Goal: Task Accomplishment & Management: Manage account settings

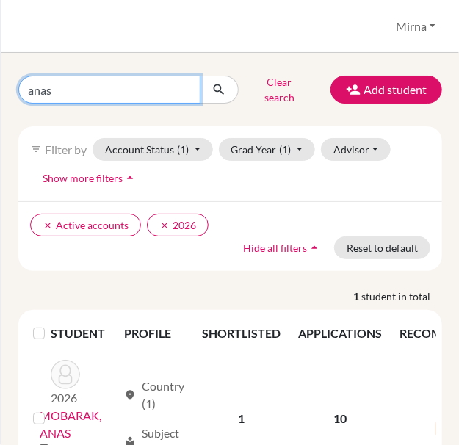
click at [112, 87] on input "anas" at bounding box center [109, 90] width 182 height 28
type input "[PERSON_NAME]"
click button "submit" at bounding box center [219, 90] width 39 height 28
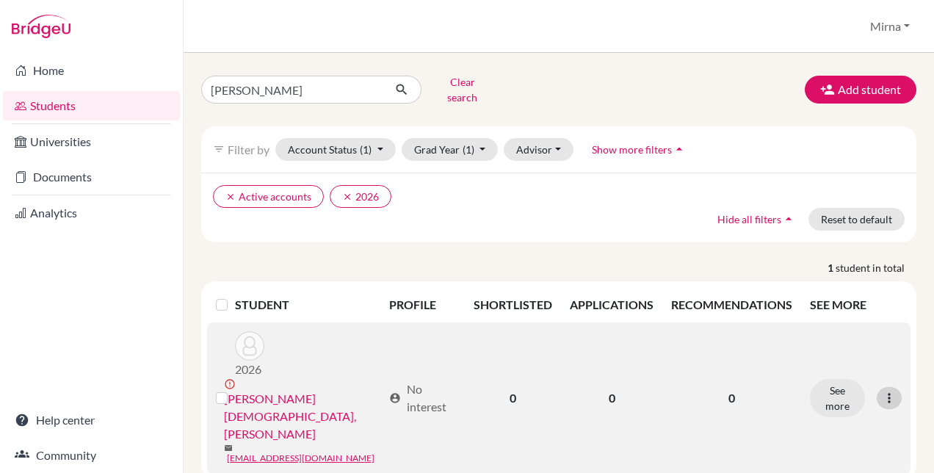
click at [886, 391] on icon at bounding box center [889, 398] width 15 height 15
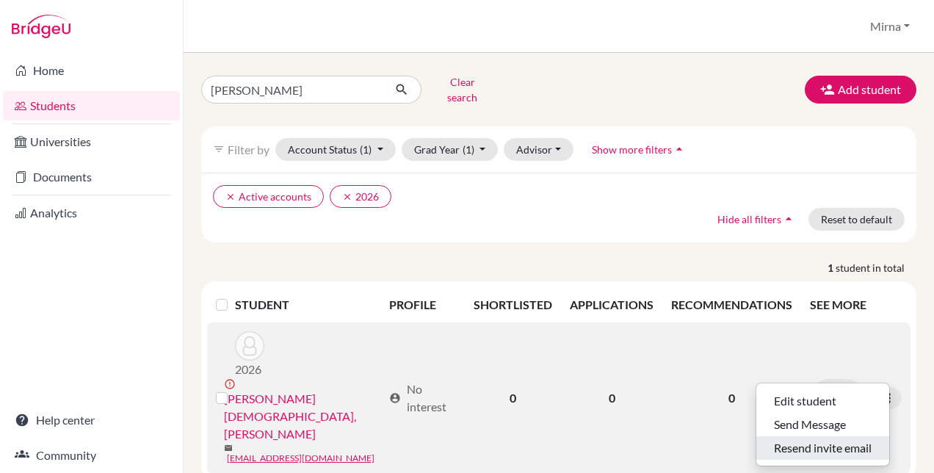
click at [831, 436] on button "Resend invite email" at bounding box center [822, 447] width 133 height 23
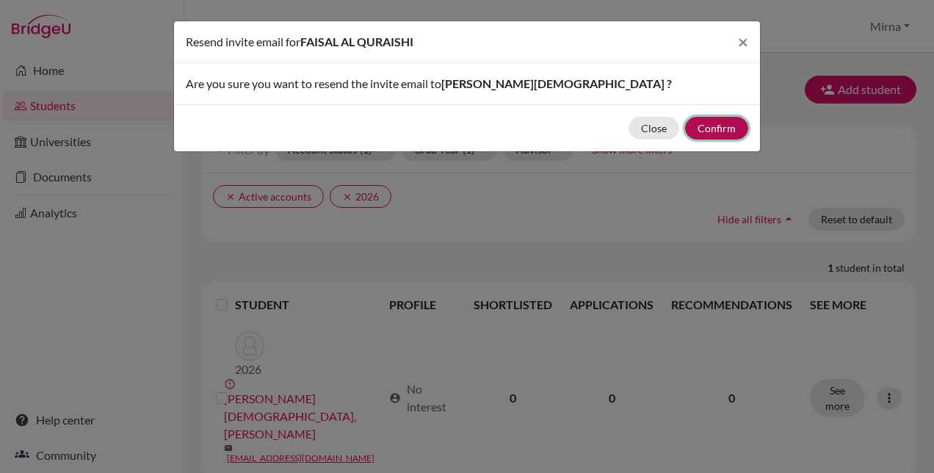
click at [712, 121] on button "Confirm" at bounding box center [716, 128] width 63 height 23
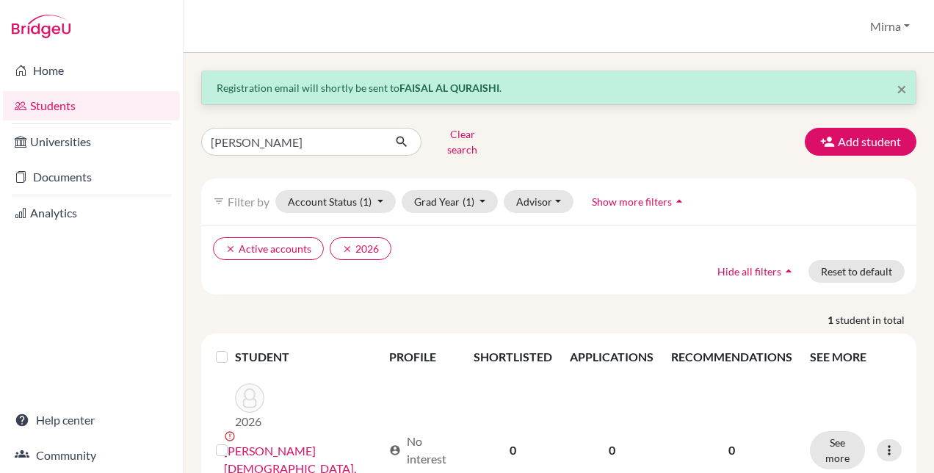
click at [654, 131] on div "[PERSON_NAME] Clear search Add student" at bounding box center [558, 142] width 737 height 38
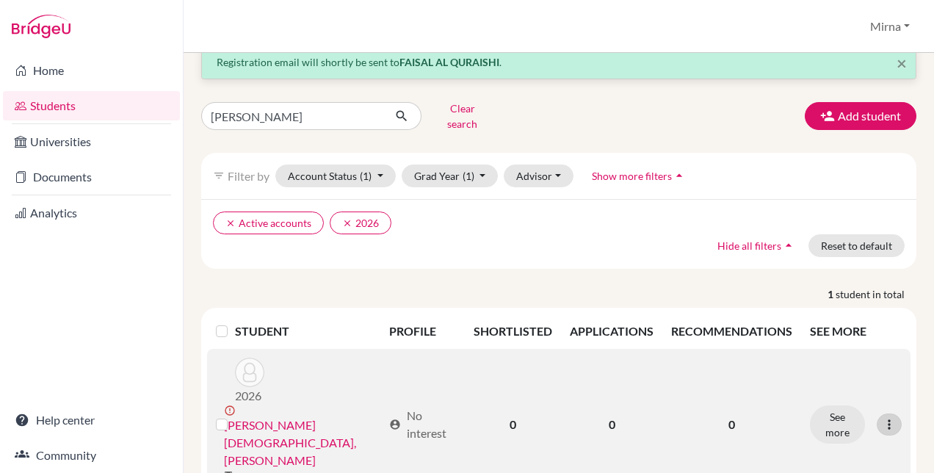
click at [882, 417] on icon at bounding box center [889, 424] width 15 height 15
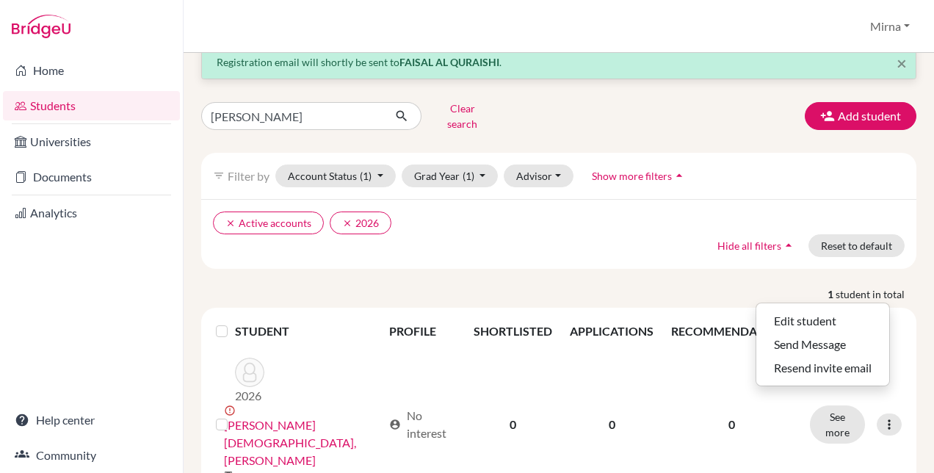
click at [625, 253] on div "clear Active accounts clear 2026 Hide all filters arrow_drop_up Reset to default" at bounding box center [558, 234] width 715 height 70
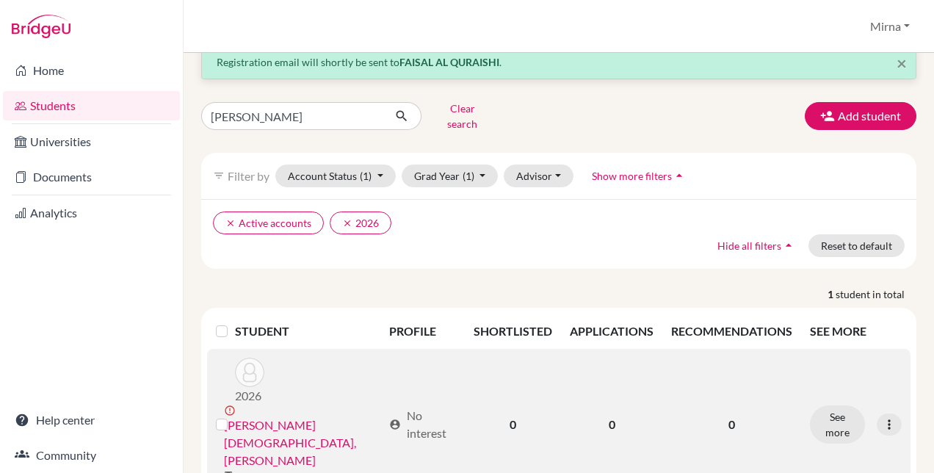
click at [233, 416] on label at bounding box center [233, 416] width 0 height 0
click at [0, 0] on input "checkbox" at bounding box center [0, 0] width 0 height 0
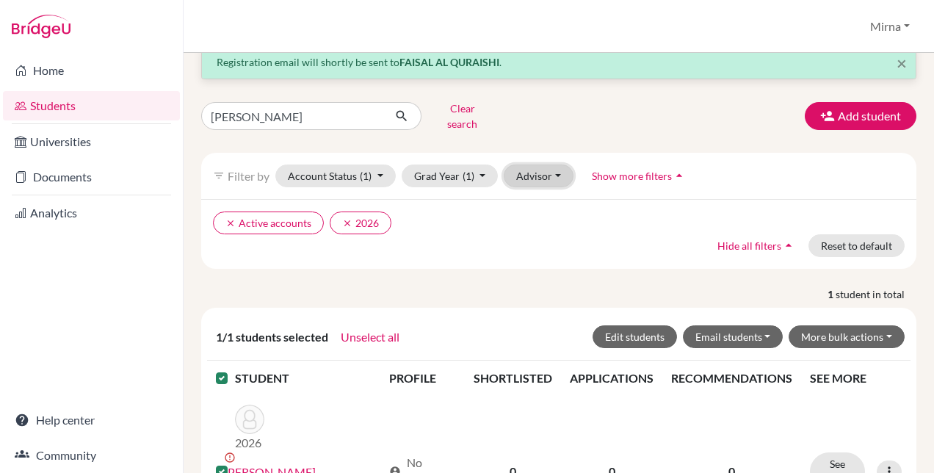
click at [529, 164] on button "Advisor" at bounding box center [539, 175] width 70 height 23
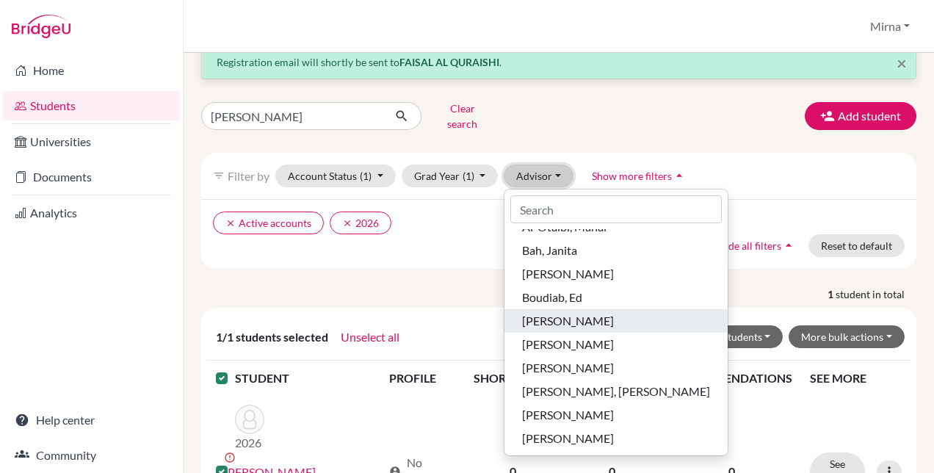
scroll to position [0, 0]
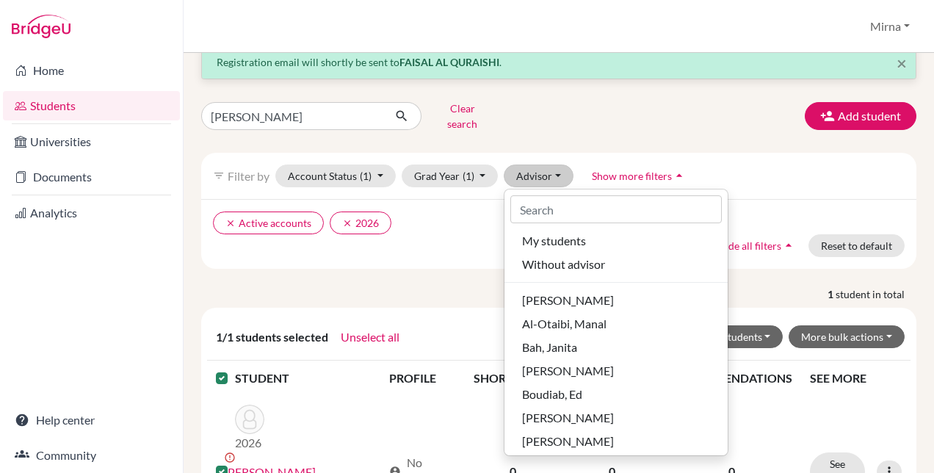
click at [405, 264] on div "× Registration email will shortly be sent to [PERSON_NAME] . [PERSON_NAME] Clea…" at bounding box center [558, 299] width 715 height 508
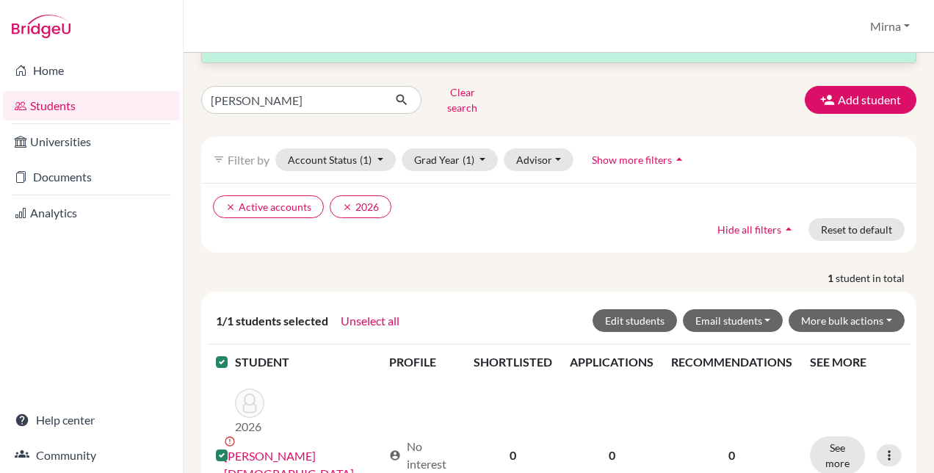
scroll to position [72, 0]
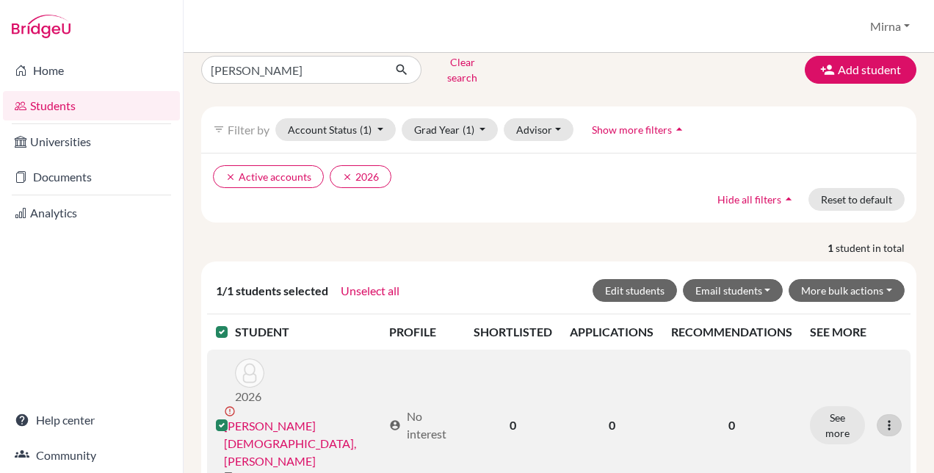
click at [882, 418] on icon at bounding box center [889, 425] width 15 height 15
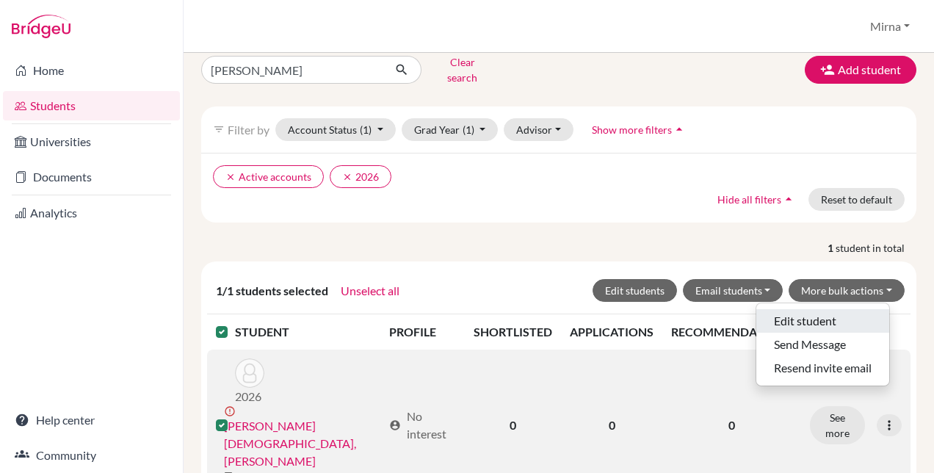
click at [821, 309] on button "Edit student" at bounding box center [822, 320] width 133 height 23
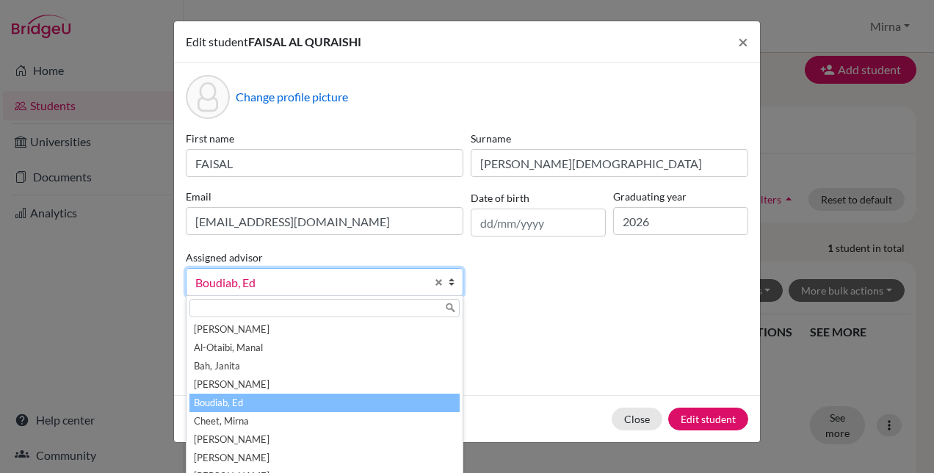
click at [438, 270] on link "Boudiab, Ed" at bounding box center [325, 282] width 278 height 28
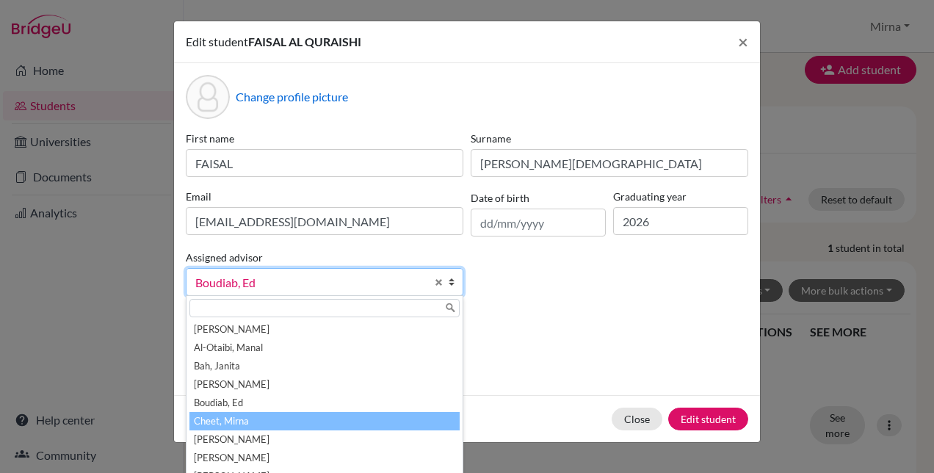
click at [358, 423] on li "Cheet, Mirna" at bounding box center [324, 421] width 270 height 18
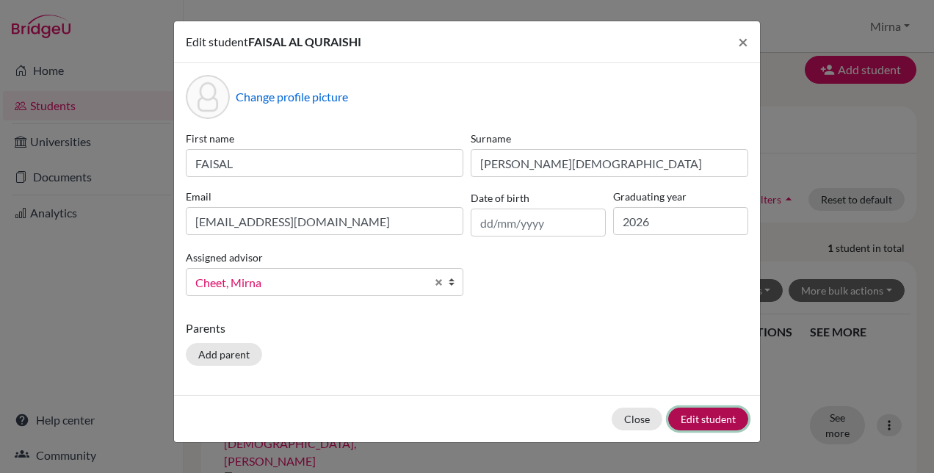
click at [679, 417] on button "Edit student" at bounding box center [708, 419] width 80 height 23
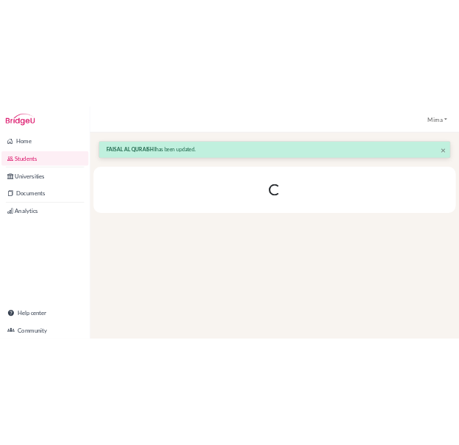
scroll to position [0, 0]
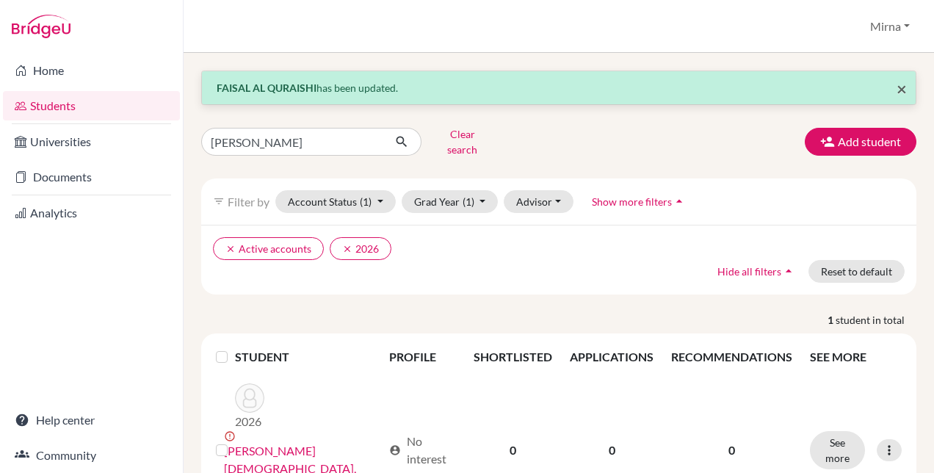
click at [897, 91] on span "×" at bounding box center [902, 88] width 10 height 21
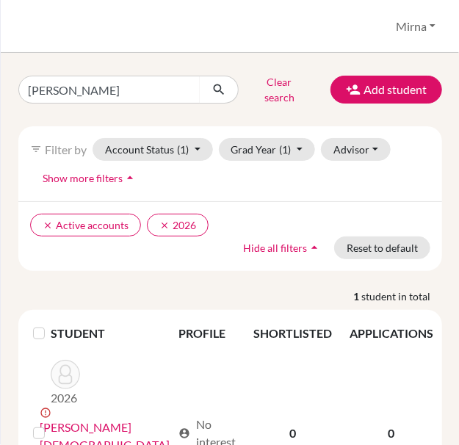
click at [159, 36] on div "Students overview [GEOGRAPHIC_DATA] Profile School Settings Log out" at bounding box center [230, 26] width 459 height 53
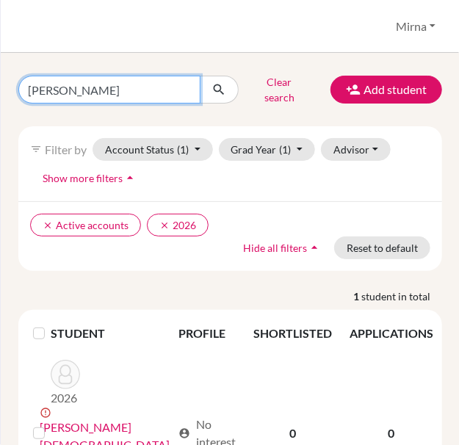
click at [152, 93] on input "[PERSON_NAME]" at bounding box center [109, 90] width 182 height 28
type input "fahad al husayan"
click button "submit" at bounding box center [219, 90] width 39 height 28
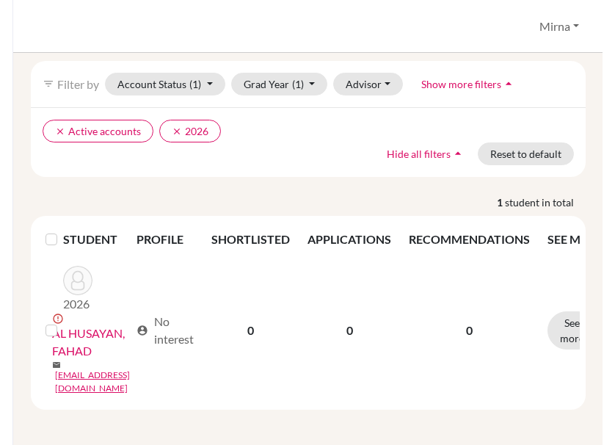
scroll to position [51, 0]
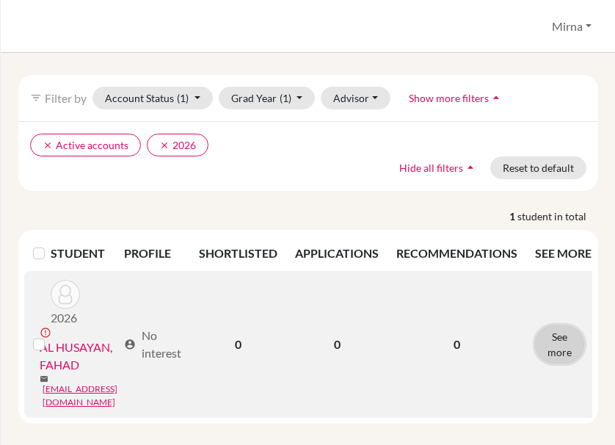
click at [567, 325] on button "See more" at bounding box center [559, 344] width 49 height 38
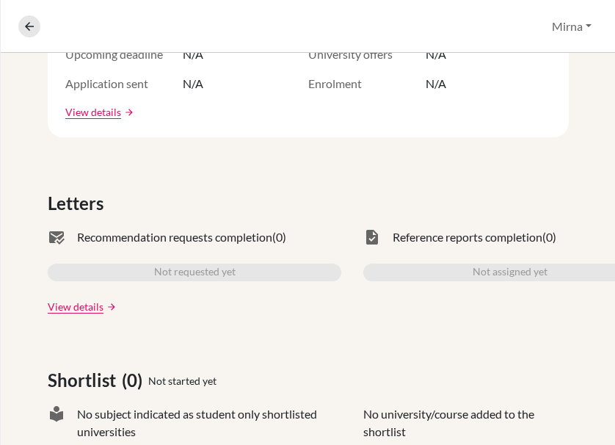
scroll to position [339, 0]
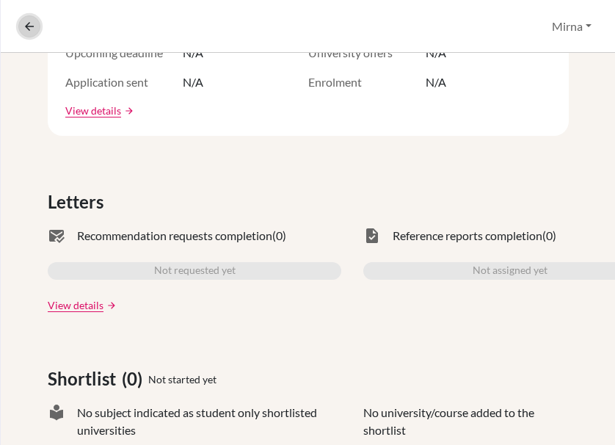
click at [28, 23] on icon at bounding box center [29, 26] width 13 height 13
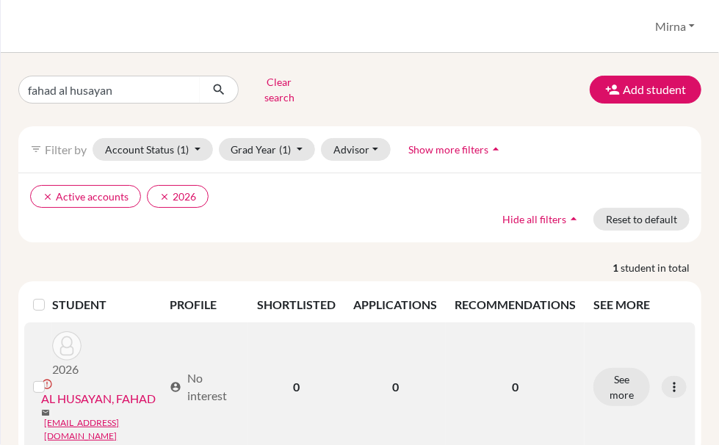
click at [673, 372] on div "See more Edit student Send Message Resend invite email" at bounding box center [639, 387] width 93 height 38
click at [667, 380] on icon at bounding box center [674, 387] width 15 height 15
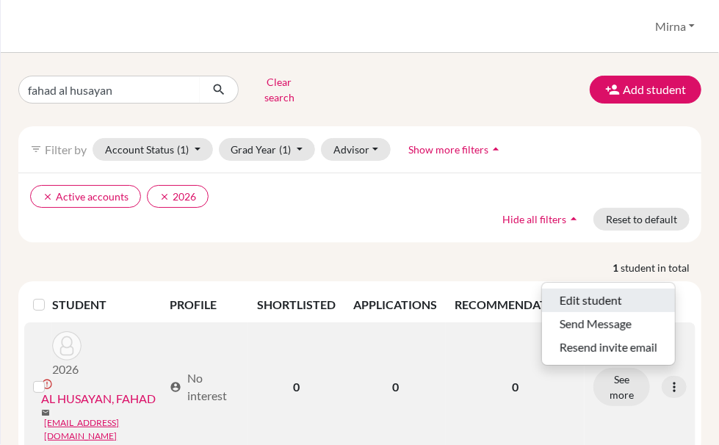
click at [617, 289] on button "Edit student" at bounding box center [608, 300] width 133 height 23
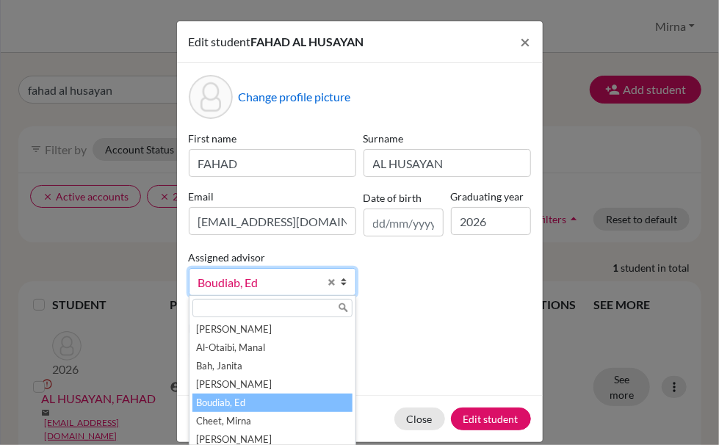
click at [275, 277] on span "Boudiab, Ed" at bounding box center [258, 282] width 120 height 19
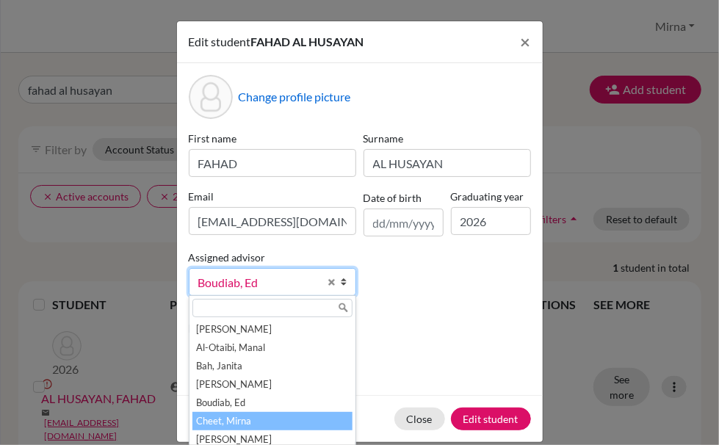
click at [255, 419] on li "Cheet, Mirna" at bounding box center [272, 421] width 160 height 18
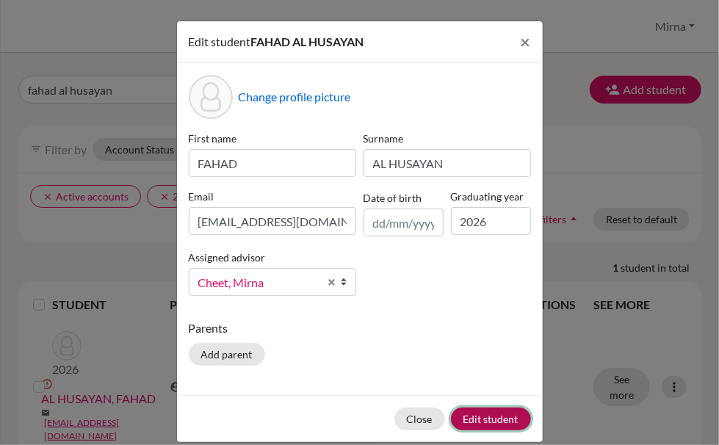
click at [471, 419] on button "Edit student" at bounding box center [491, 419] width 80 height 23
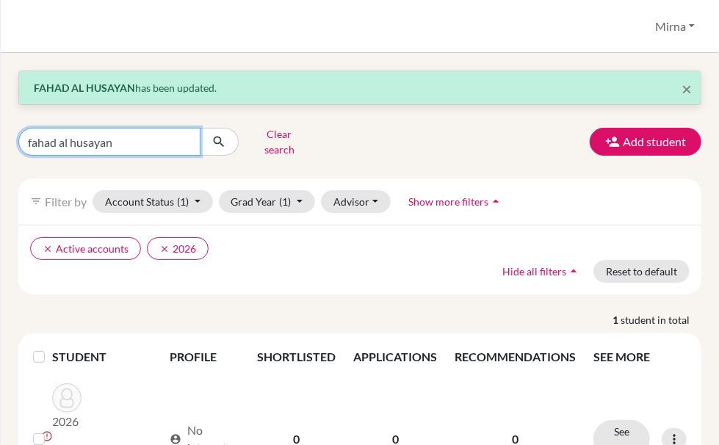
click at [137, 145] on input "fahad al husayan" at bounding box center [109, 142] width 182 height 28
type input "faisal al banwan"
click button "submit" at bounding box center [219, 142] width 39 height 28
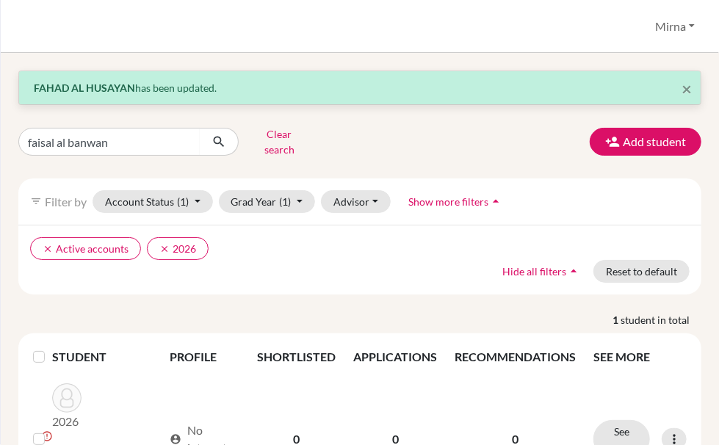
scroll to position [65, 0]
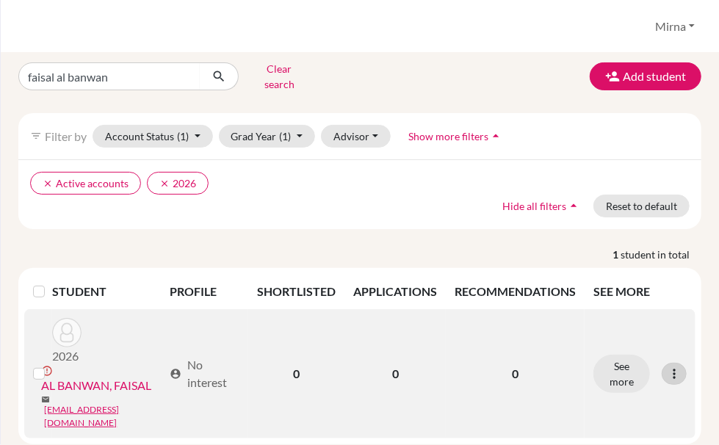
click at [667, 366] on icon at bounding box center [674, 373] width 15 height 15
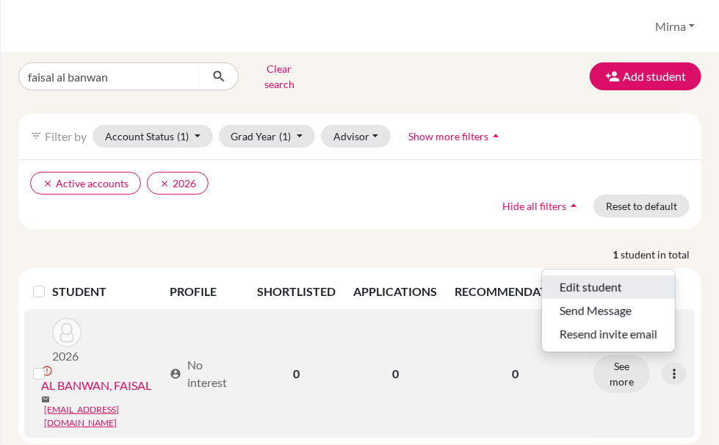
click at [624, 280] on button "Edit student" at bounding box center [608, 286] width 133 height 23
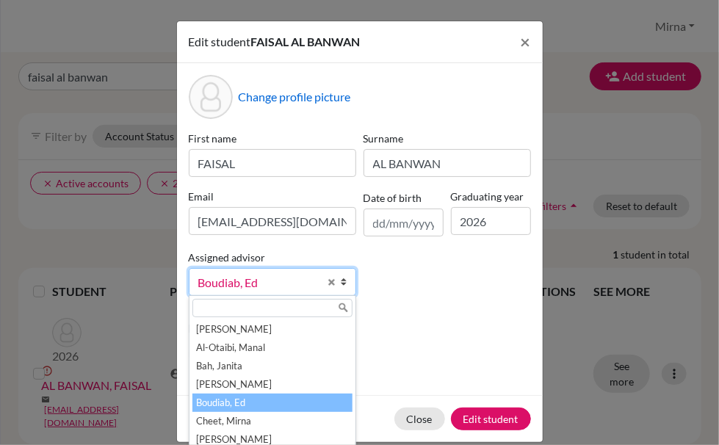
click at [341, 280] on b at bounding box center [348, 282] width 15 height 26
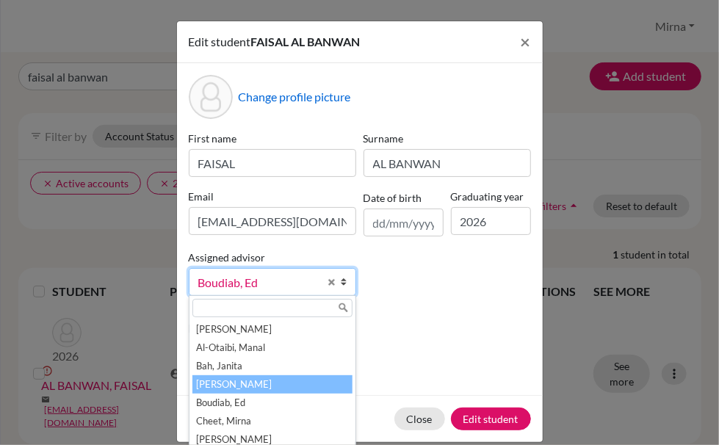
scroll to position [44, 0]
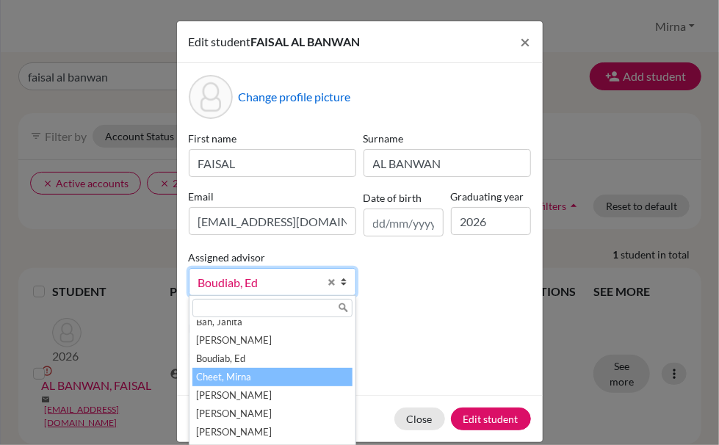
click at [244, 381] on li "Cheet, Mirna" at bounding box center [272, 377] width 160 height 18
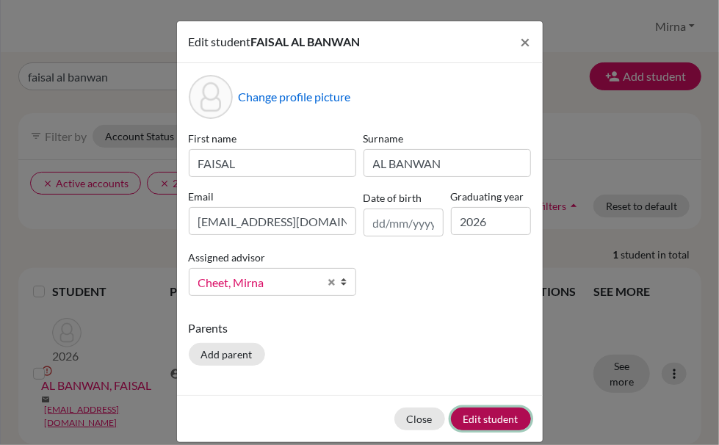
click at [476, 416] on button "Edit student" at bounding box center [491, 419] width 80 height 23
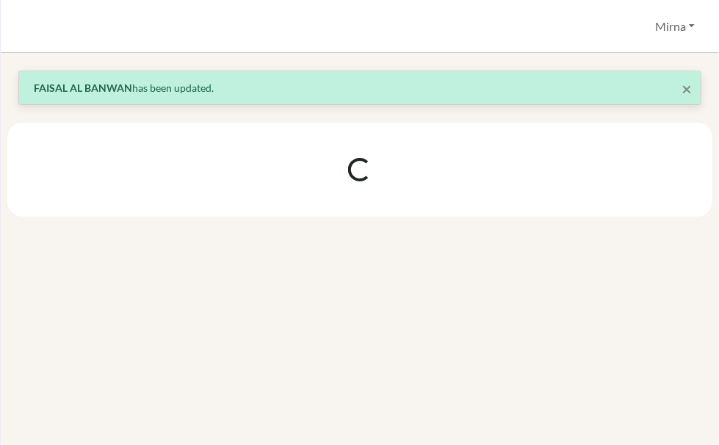
scroll to position [0, 0]
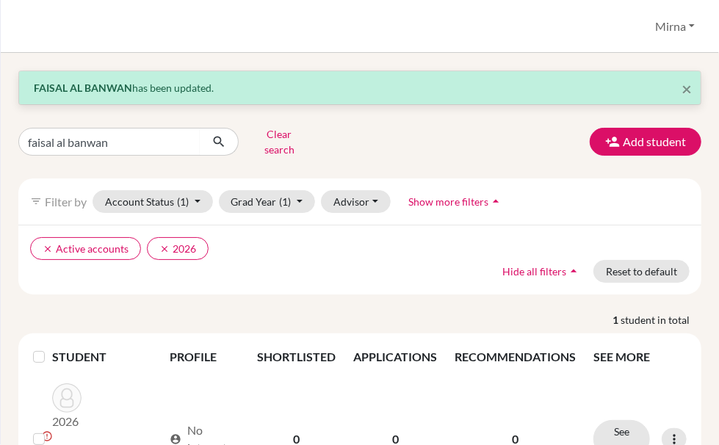
click at [378, 126] on div "faisal al banwan Clear search Add student" at bounding box center [359, 142] width 705 height 38
click at [142, 142] on input "faisal al banwan" at bounding box center [109, 142] width 182 height 28
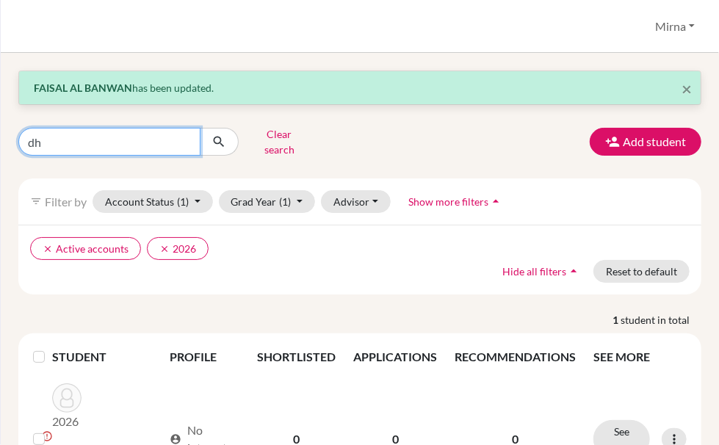
type input "d"
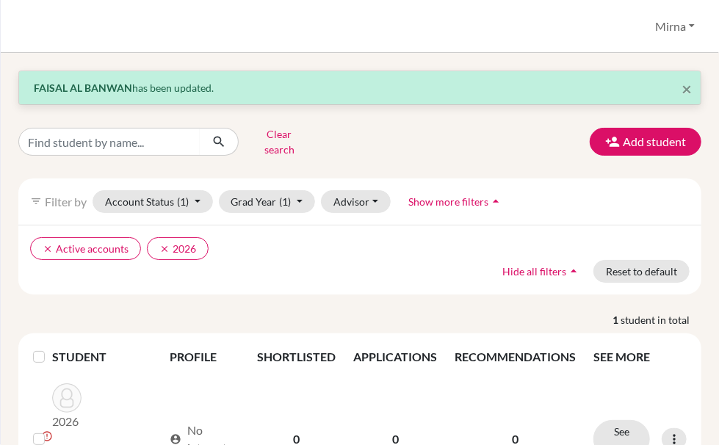
click at [363, 153] on div "× FAISAL AL BANWAN has been updated. Clear search Add student filter_list Filte…" at bounding box center [359, 289] width 683 height 439
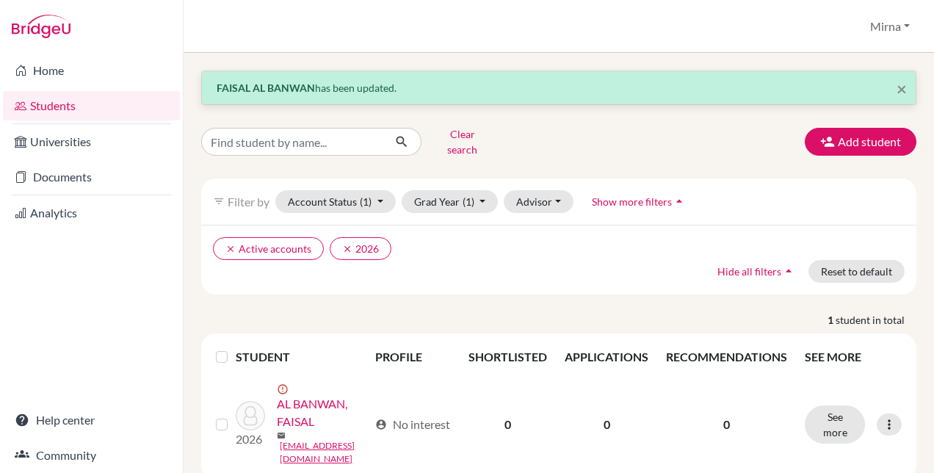
click at [612, 155] on div "× FAISAL AL BANWAN has been updated. Clear search Add student filter_list Filte…" at bounding box center [558, 275] width 715 height 410
click at [897, 88] on span "×" at bounding box center [902, 88] width 10 height 21
